Goal: Transaction & Acquisition: Purchase product/service

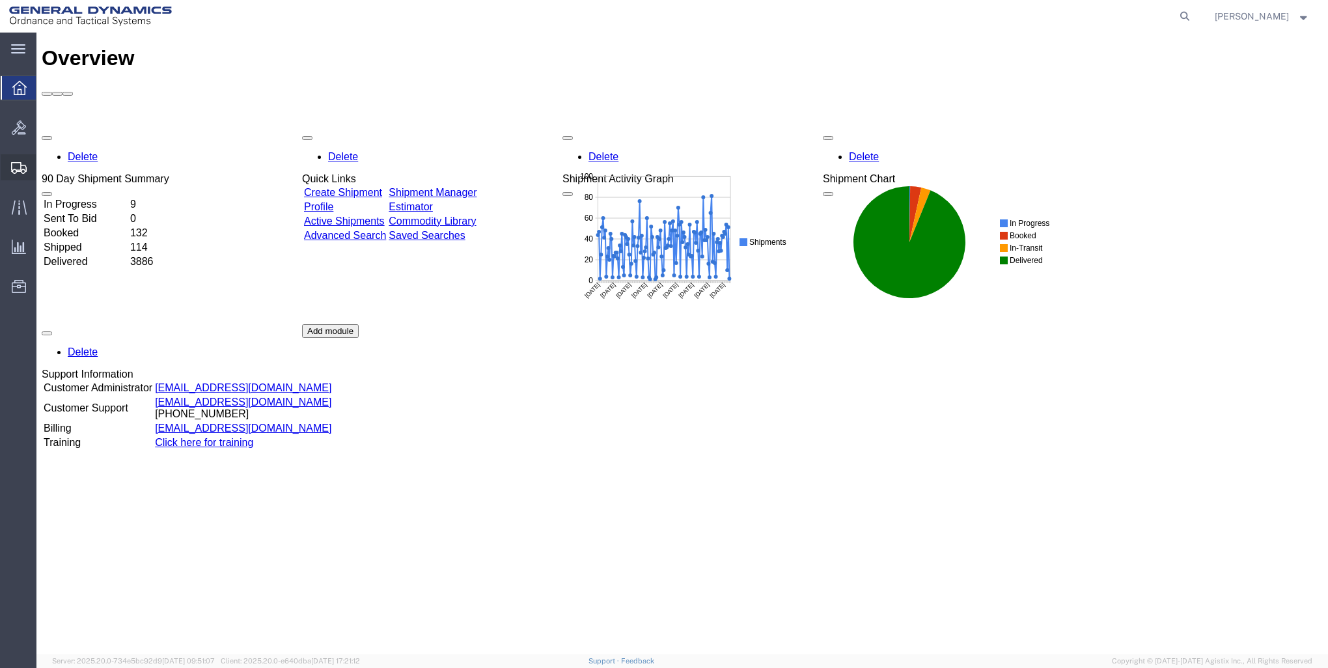
click at [0, 0] on span "Create Shipment" at bounding box center [0, 0] width 0 height 0
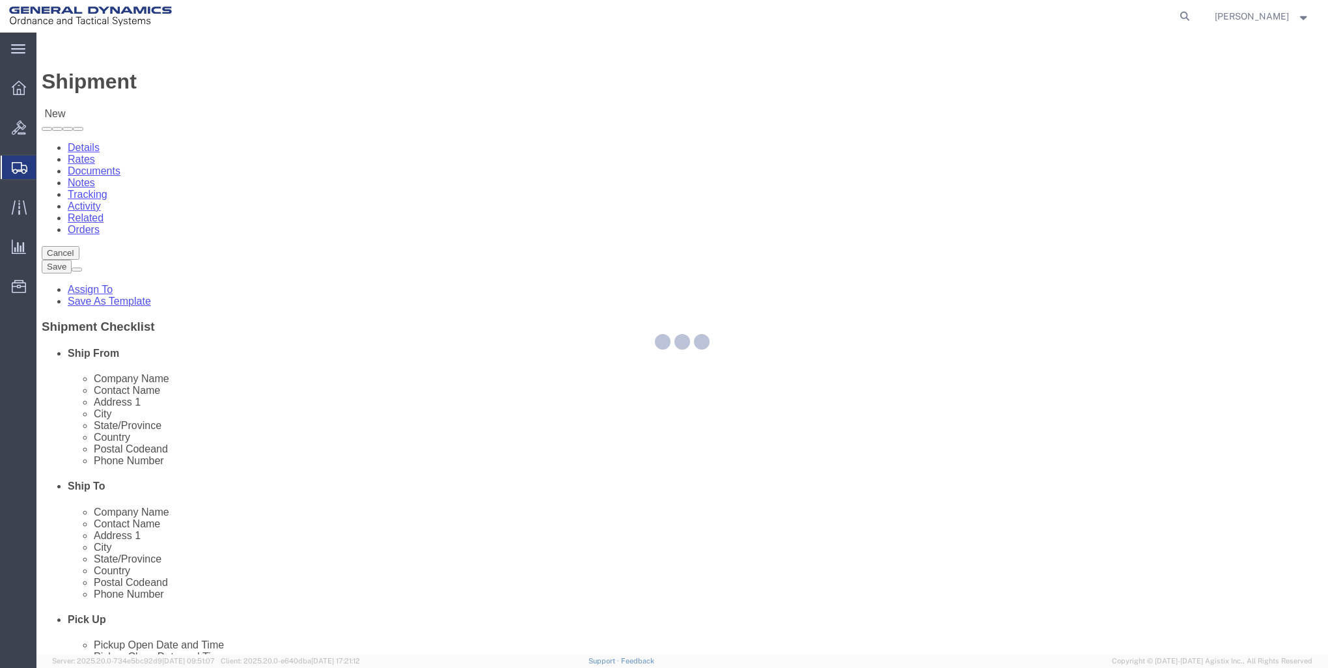
select select
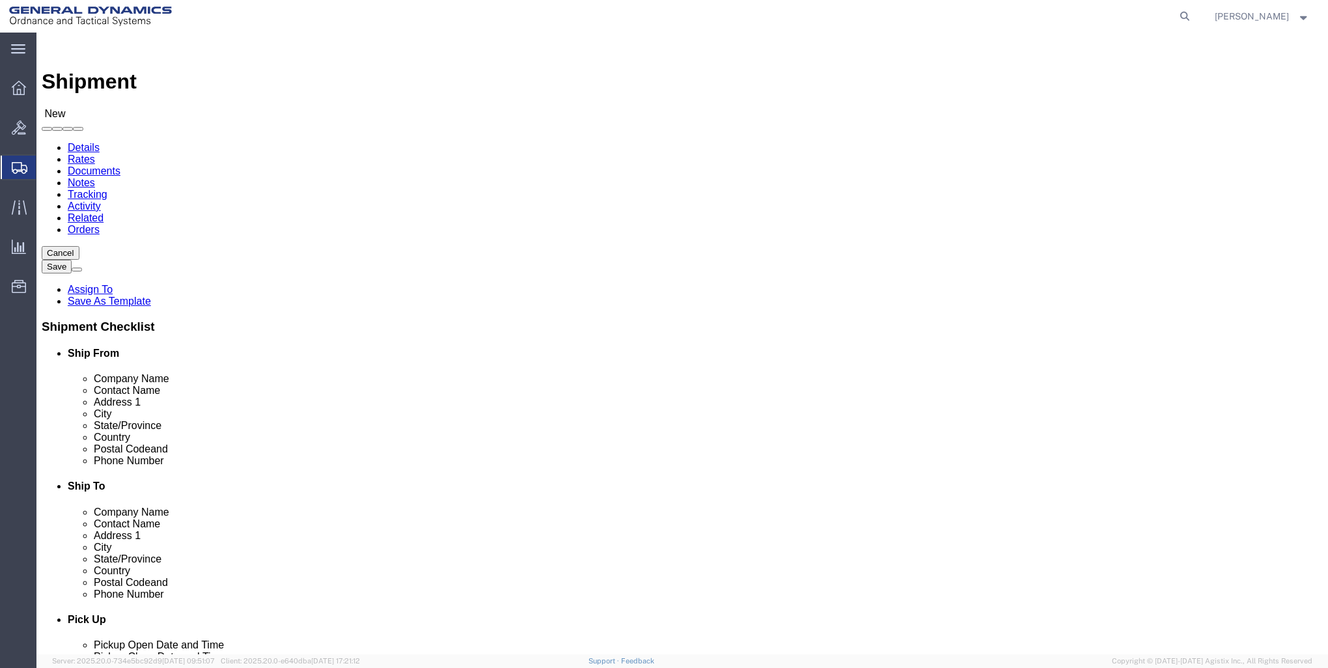
select select "MYPROFILE"
select select "ME"
click input "text"
type input "THE BOEING COMPANY"
drag, startPoint x: 767, startPoint y: 275, endPoint x: 514, endPoint y: 247, distance: 254.6
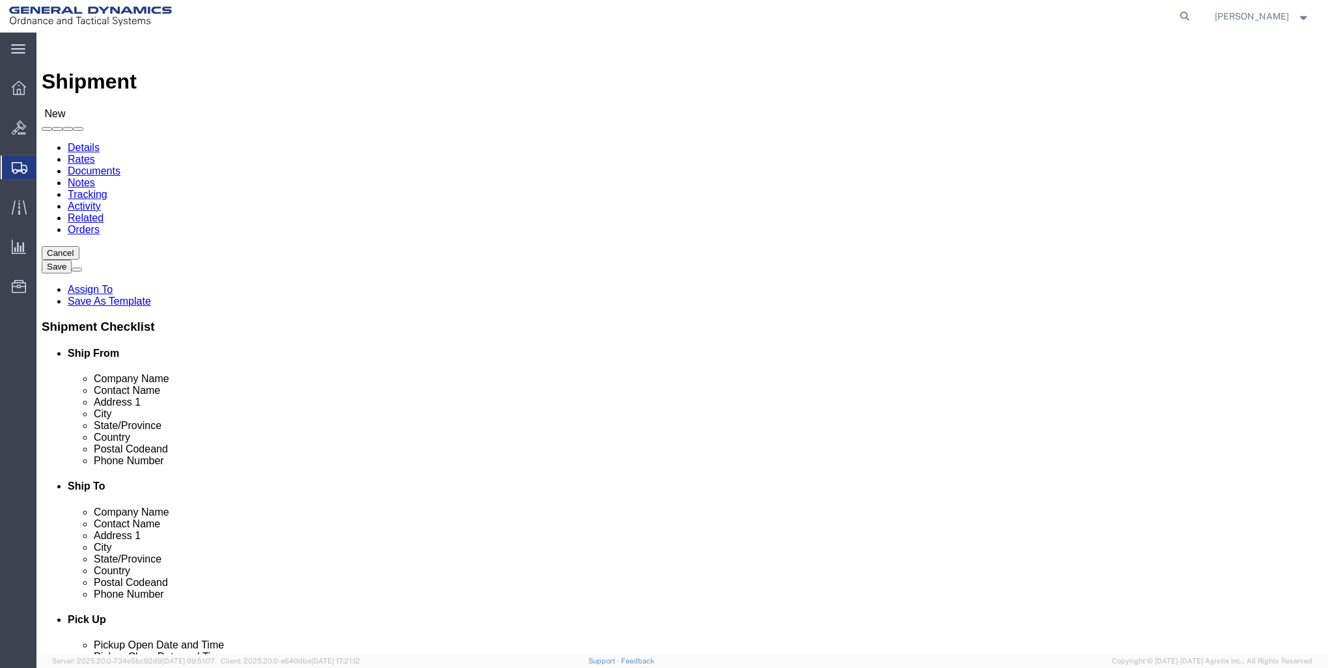
click div "Location My Profile Location GD-OTS [GEOGRAPHIC_DATA] (Commerce) GD-OTS [GEOGRA…"
type input "PEACE CARVIN V [MEDICAL_DATA]-[GEOGRAPHIC_DATA]"
type input "[STREET_ADDRESS]"
type input "[GEOGRAPHIC_DATA]"
type input "I"
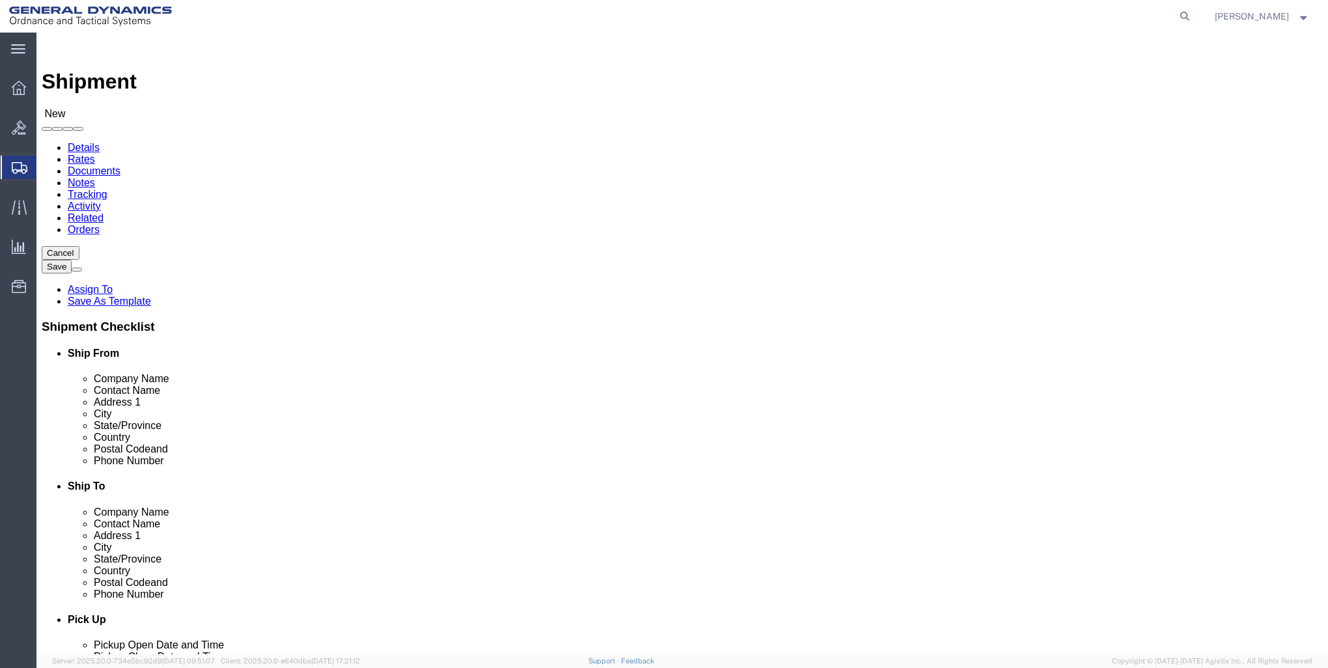
type input "I"
type input "ID"
type input "83648"
type input "[PHONE_NUMBER]"
click label "City"
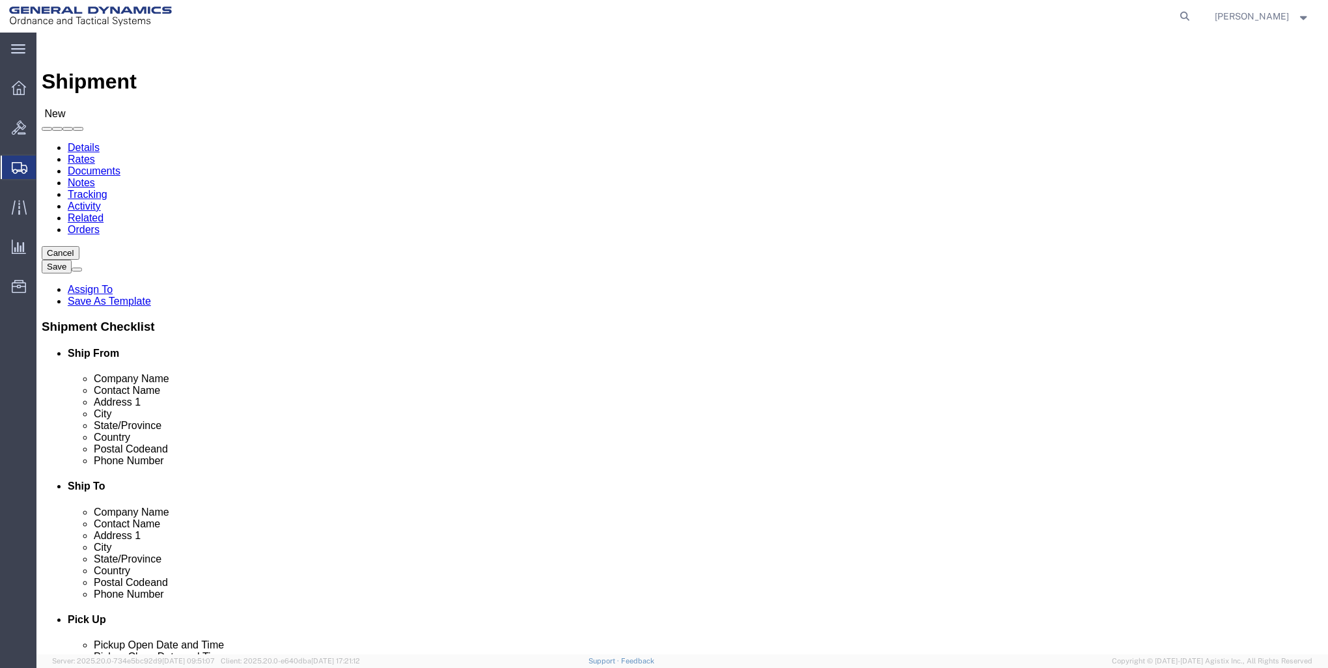
click div "Location My Profile Location GD-OTS [GEOGRAPHIC_DATA] (Commerce) GD-OTS [GEOGRA…"
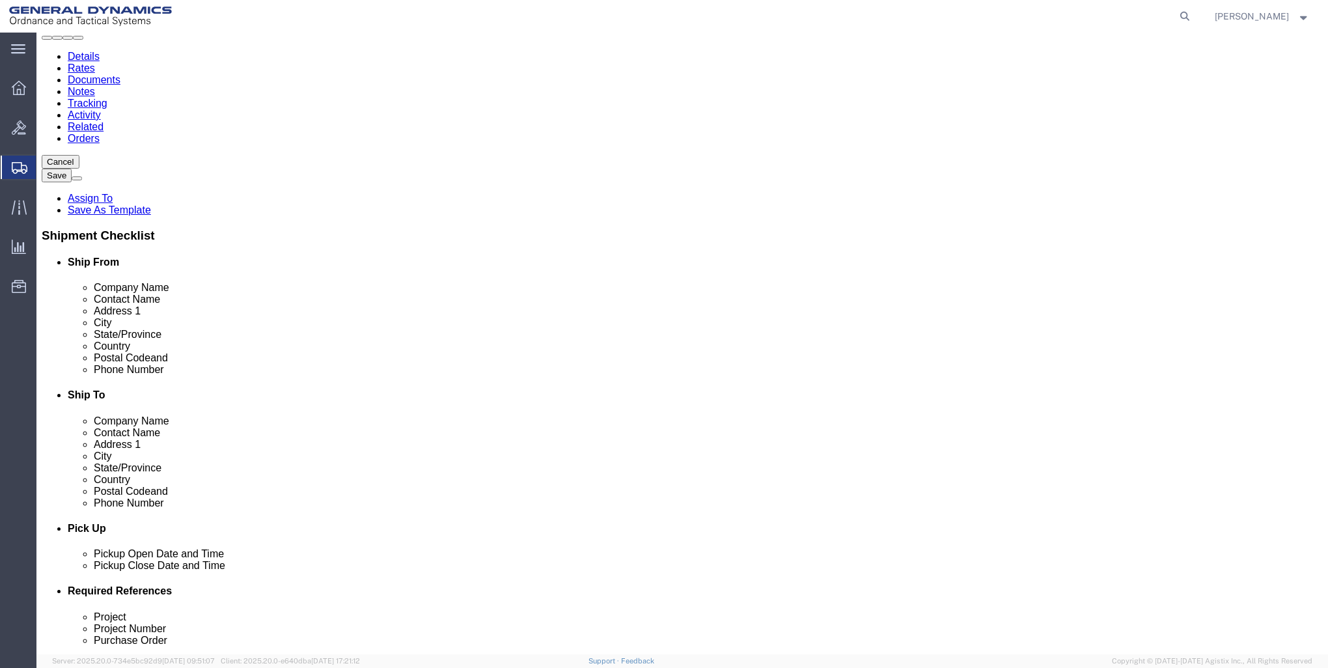
scroll to position [325, 0]
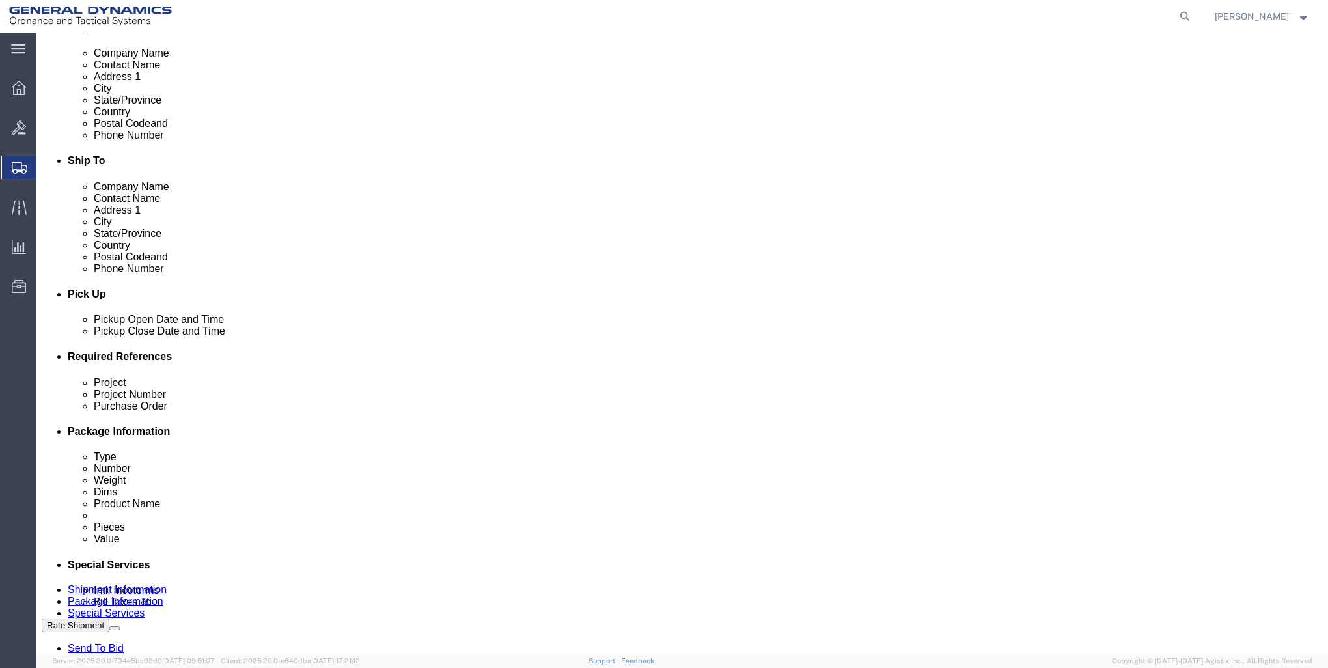
click div "[DATE] 9:00 AM"
click button "Apply"
click div "[DATE] 12:00 PM"
type input "3:00 PM"
click button "Apply"
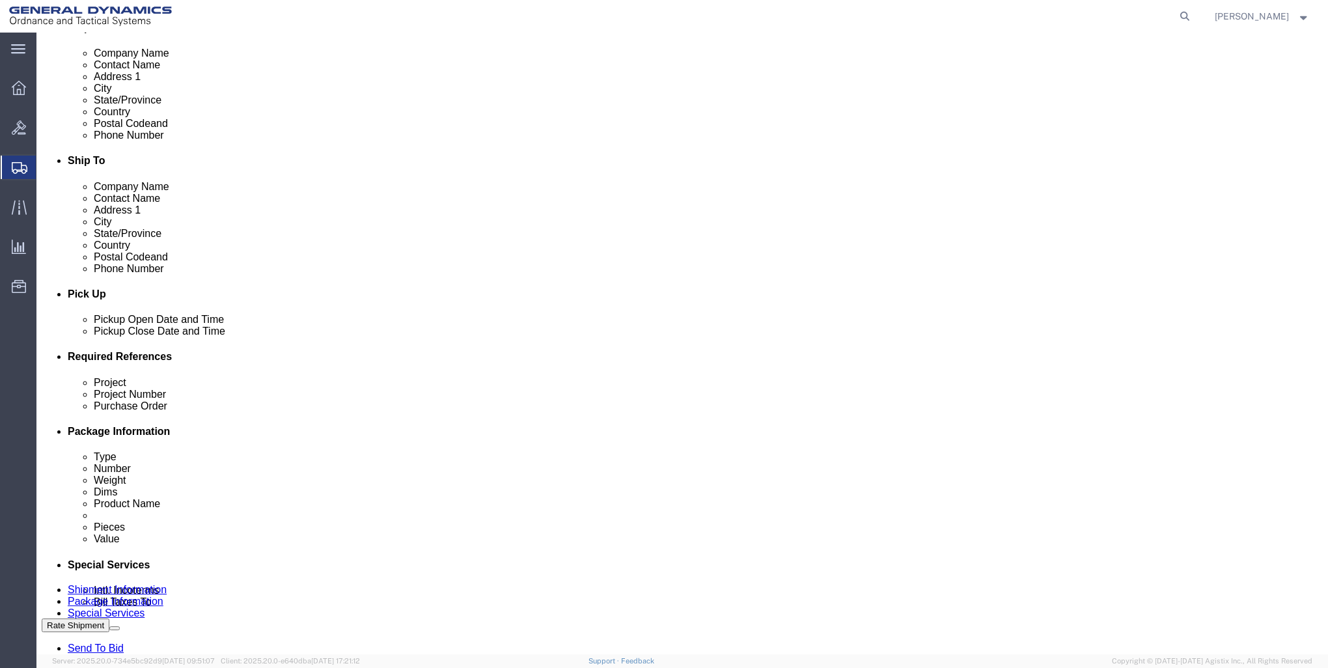
click div "Ship From Location Location My Profile Location My Profile Location GD-OTS [GEO…"
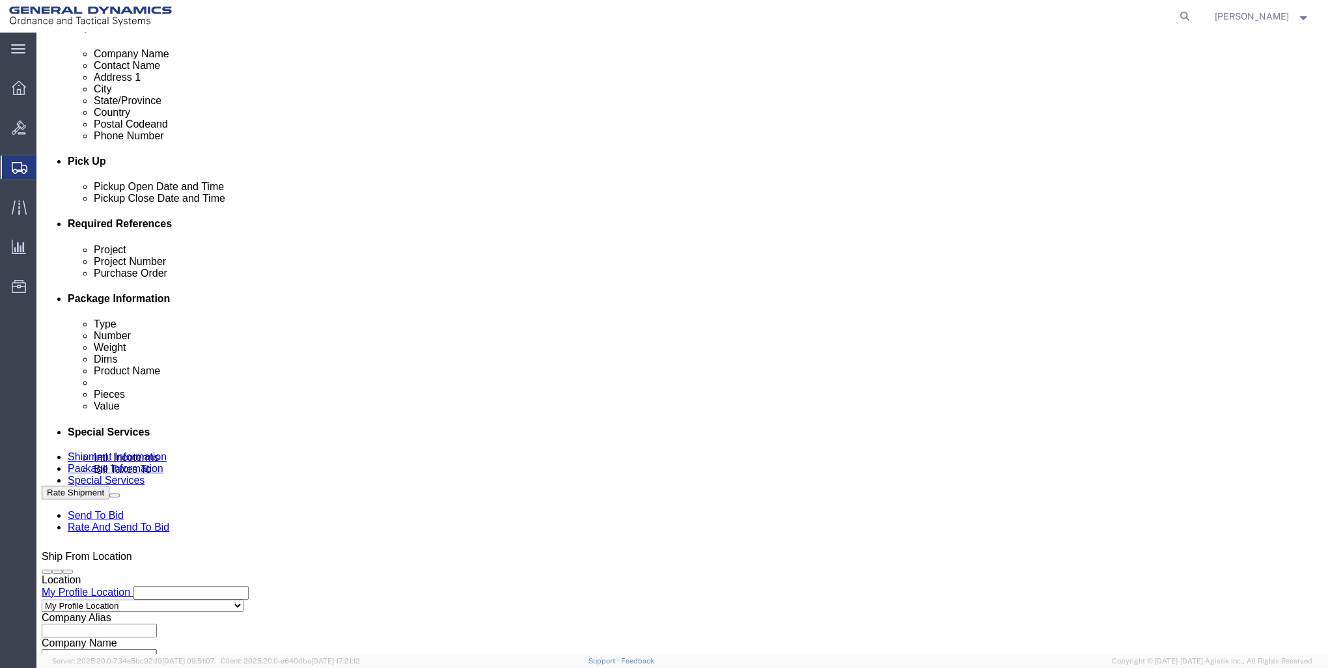
scroll to position [496, 0]
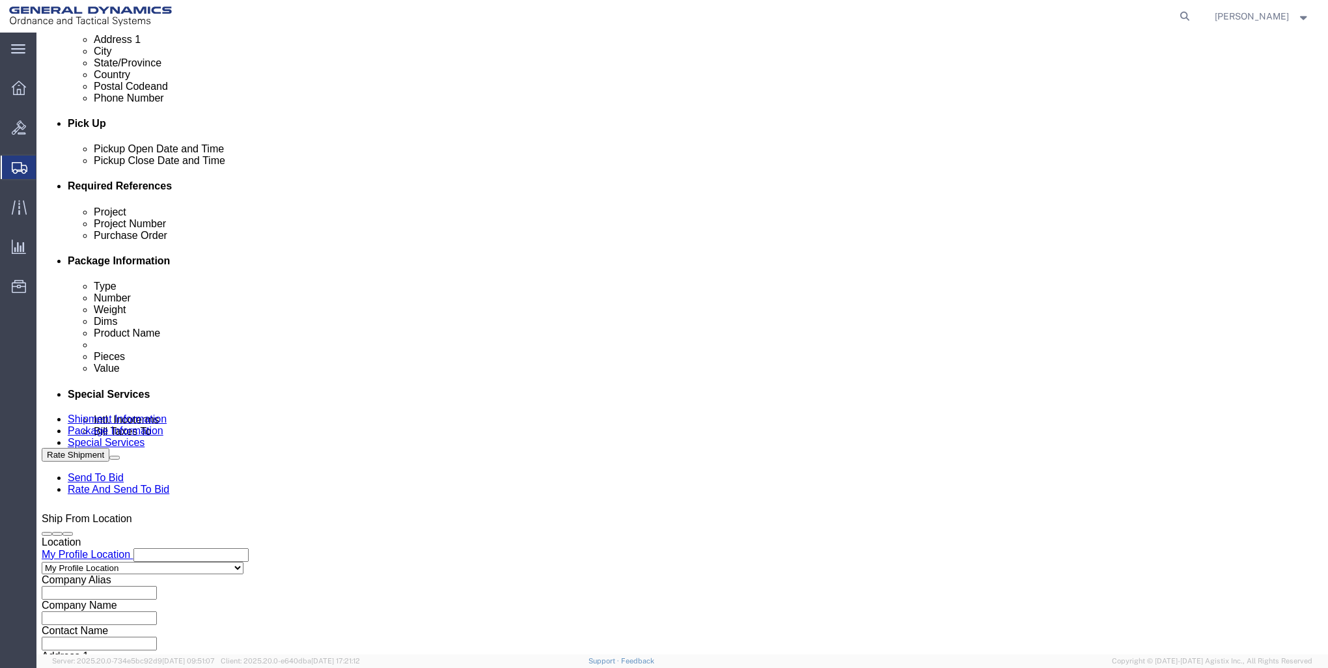
click input "text"
type input "21100837.3000.3002"
type input "27910"
type input "2553333"
click button "Continue"
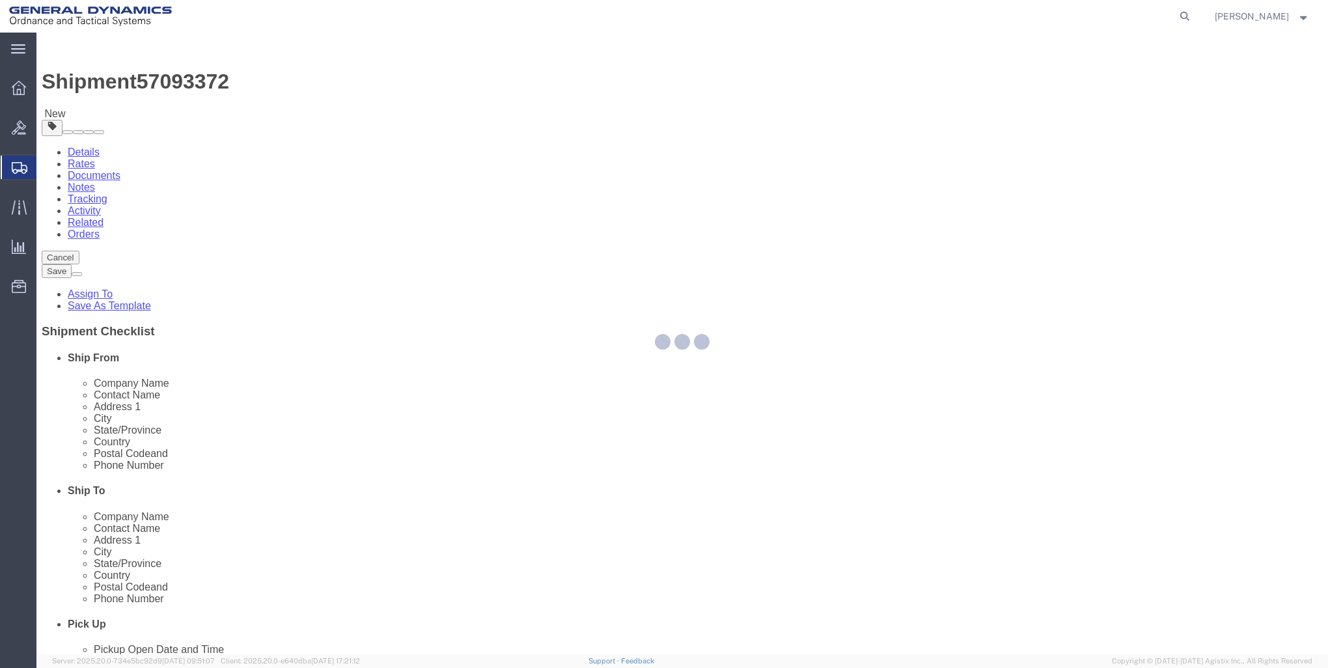
select select "CBOX"
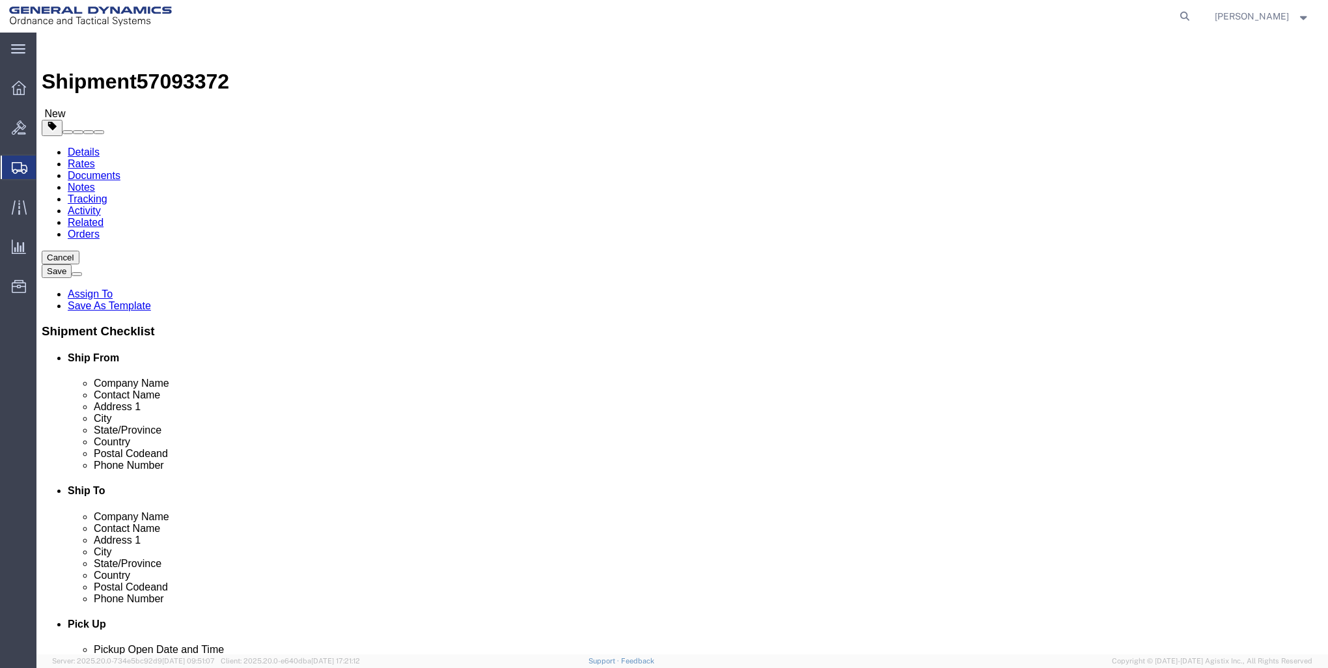
click input "text"
type input "16"
type input "13"
type input "11"
type input "12"
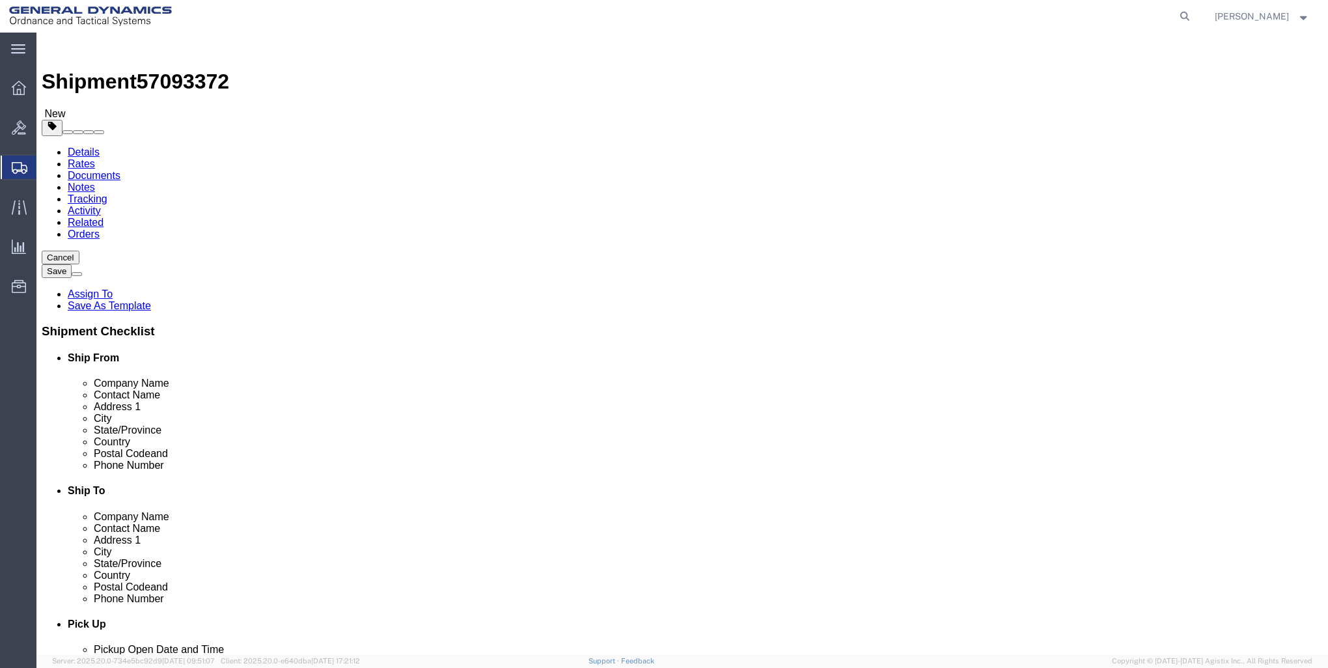
click div "x Package Type Select Bale(s) Basket(s) Bolt(s) Bottle(s) Buckets Bulk Bundle(s…"
click link "Add Content"
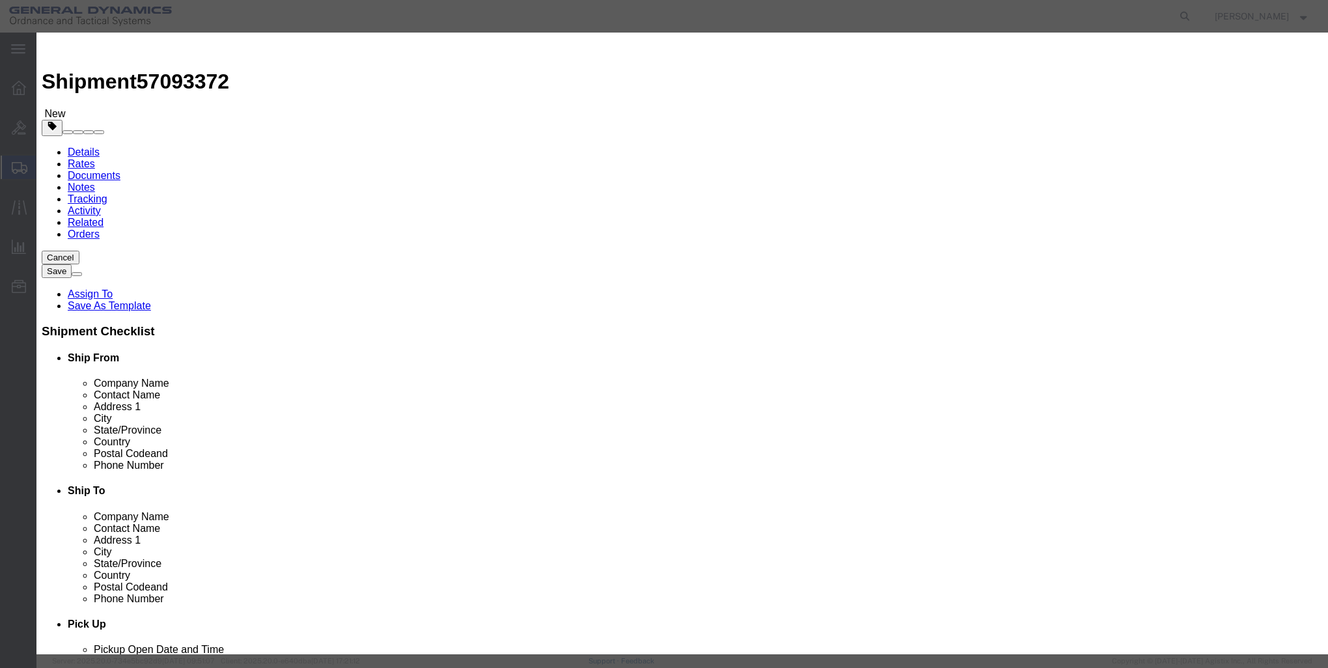
click input "text"
type input "MECHANICAL PARTS"
type input "1"
drag, startPoint x: 441, startPoint y: 122, endPoint x: 299, endPoint y: 104, distance: 143.7
click div "Product Name MECHANICAL PARTS Pieces 0 Select Bag Barrels 100Board Feet Bottle …"
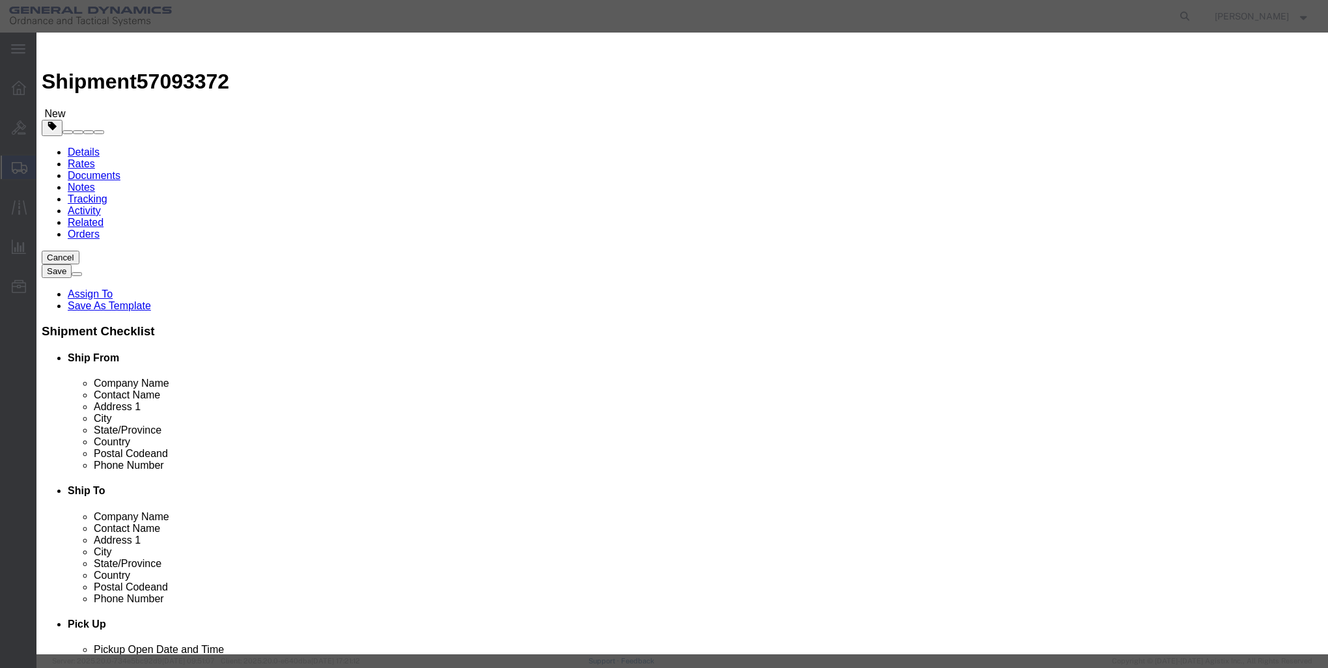
type input "1"
select select "USD"
select select "250"
click div "Save & Add Another Save & Close Close"
click button "Save & Close"
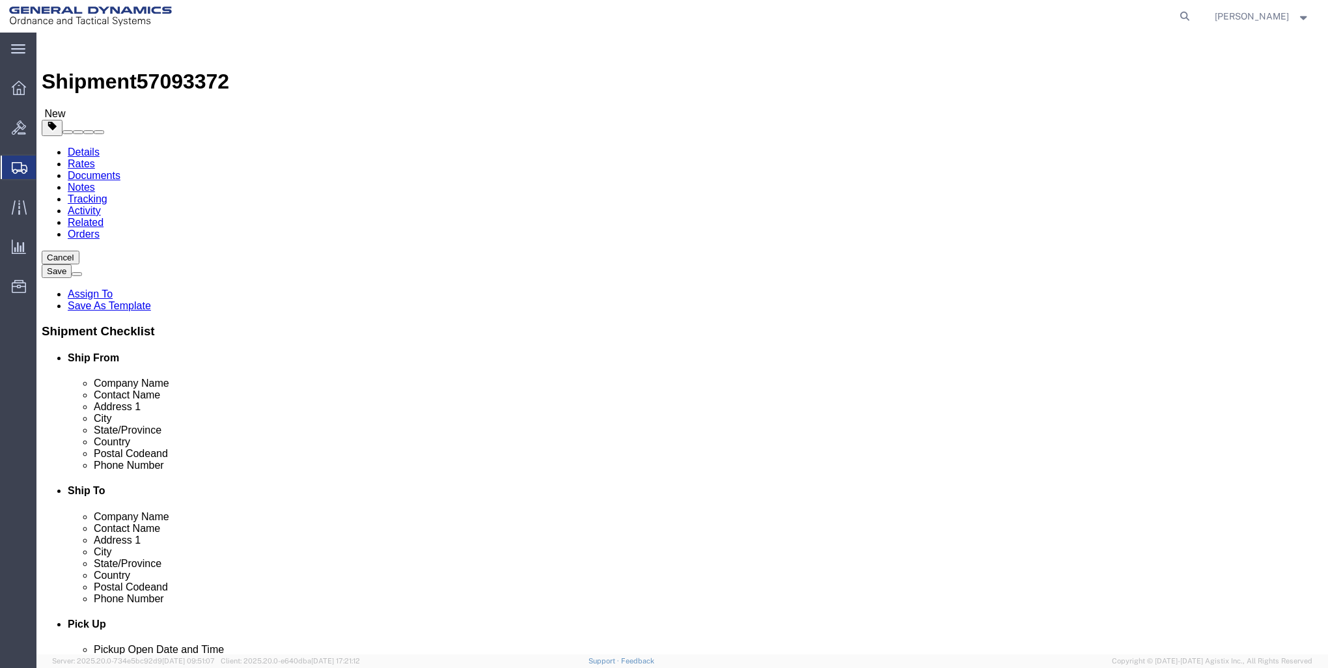
click button "Continue"
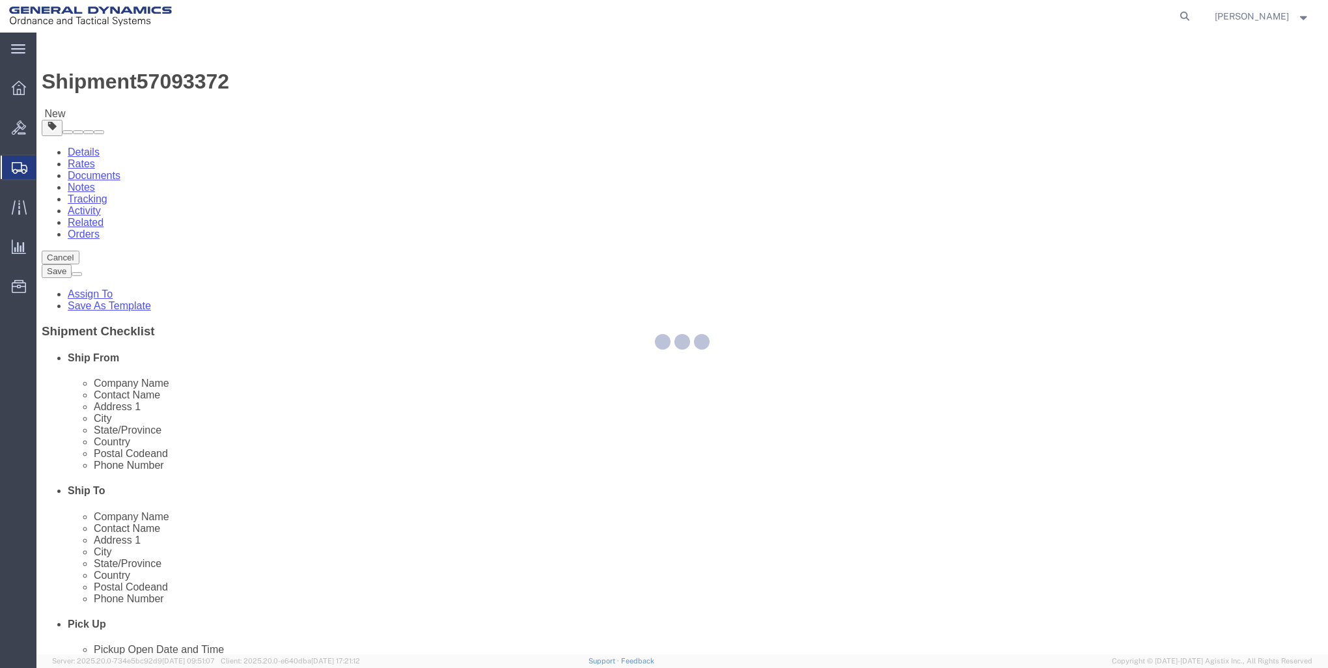
select select
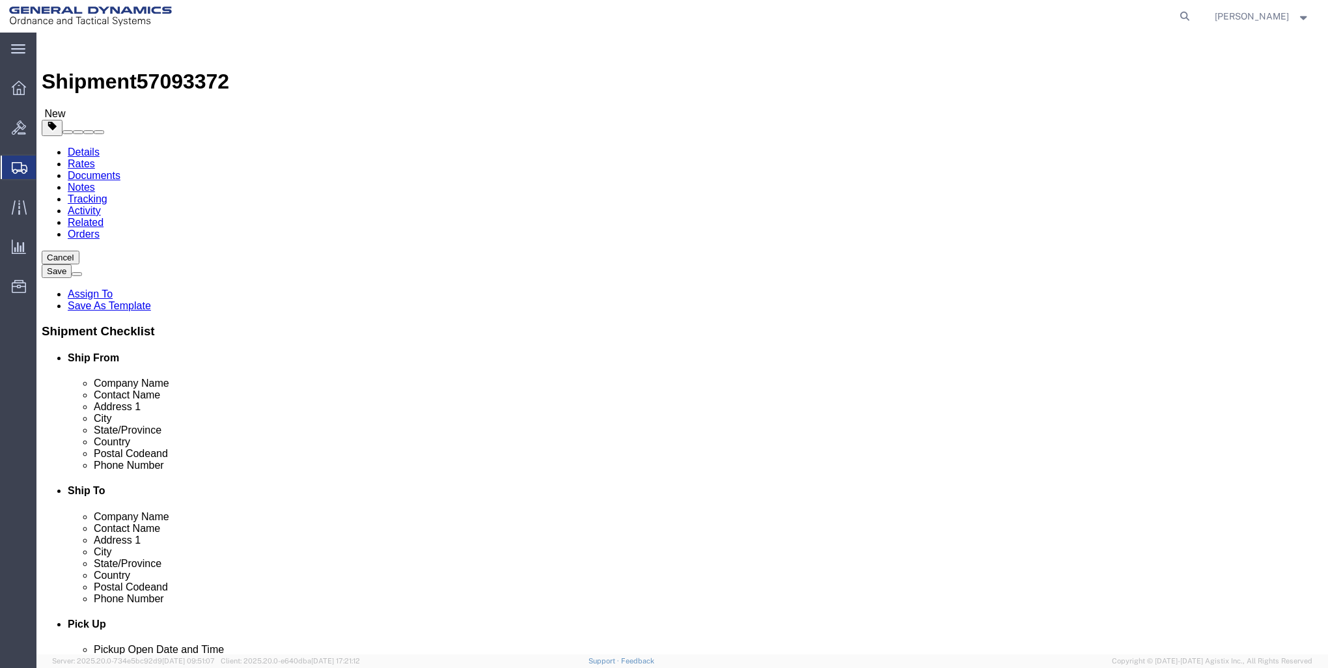
click button "Rate Shipment"
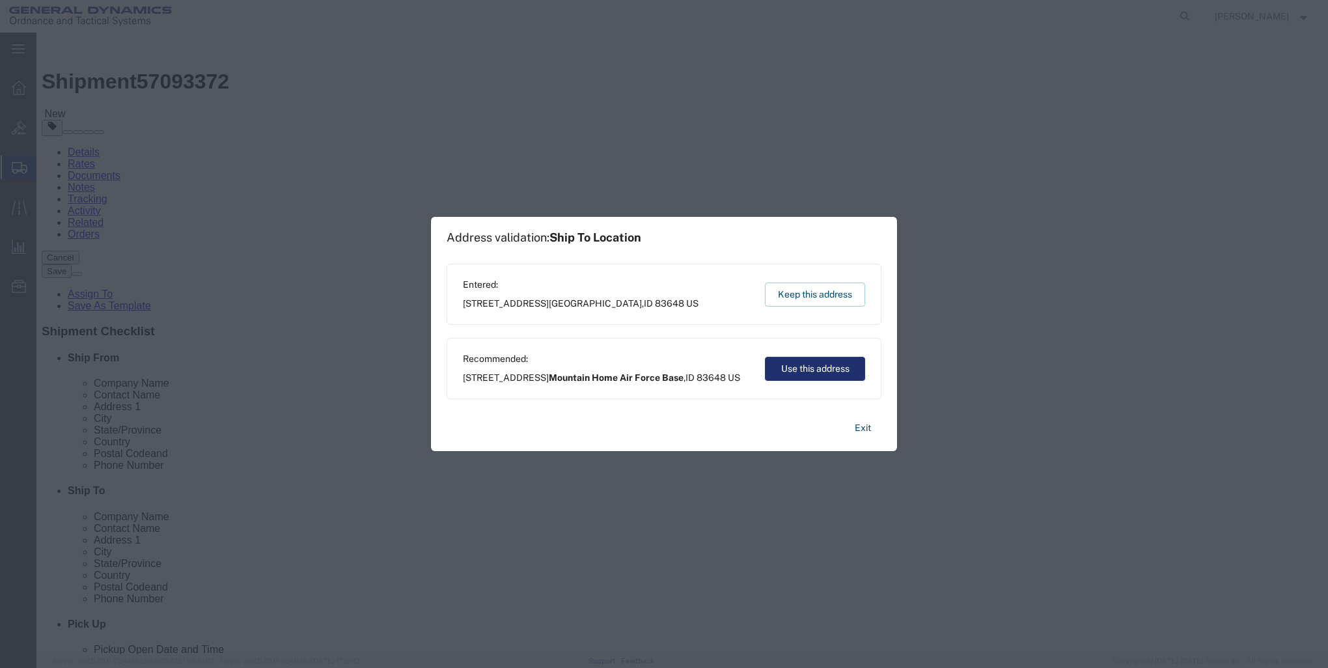
click at [811, 374] on button "Use this address" at bounding box center [815, 369] width 100 height 24
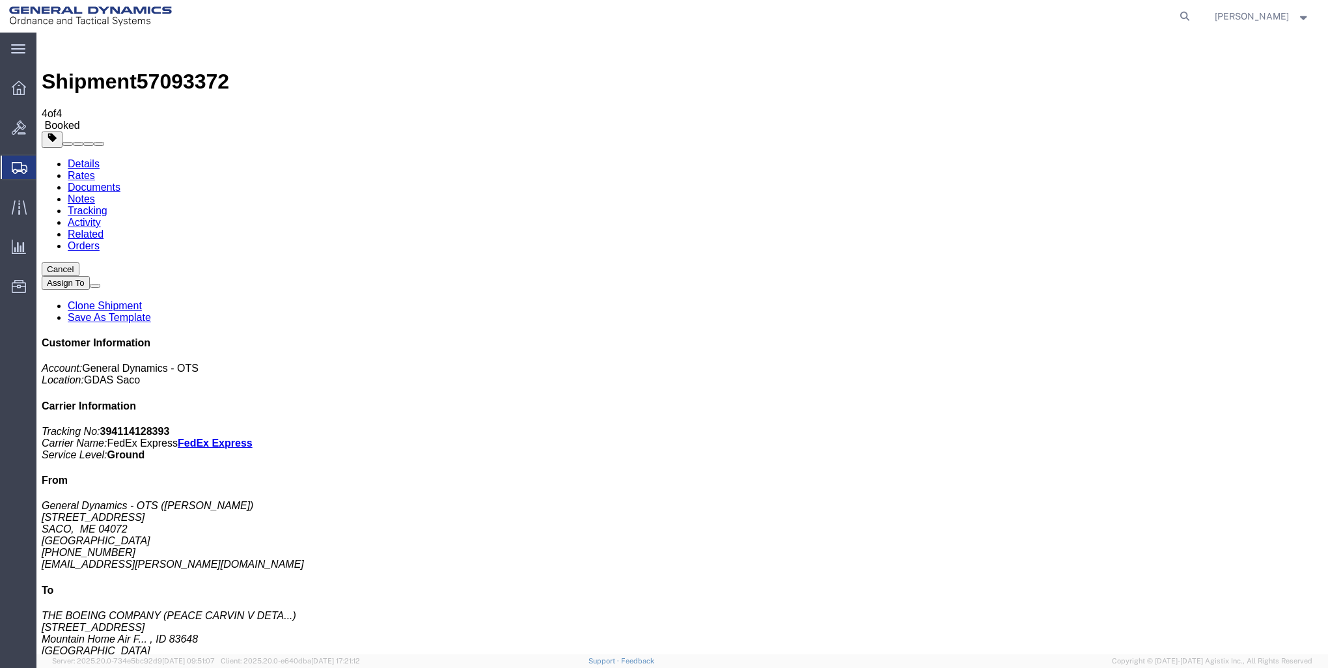
drag, startPoint x: 135, startPoint y: 253, endPoint x: 36, endPoint y: 280, distance: 102.6
